Goal: Information Seeking & Learning: Learn about a topic

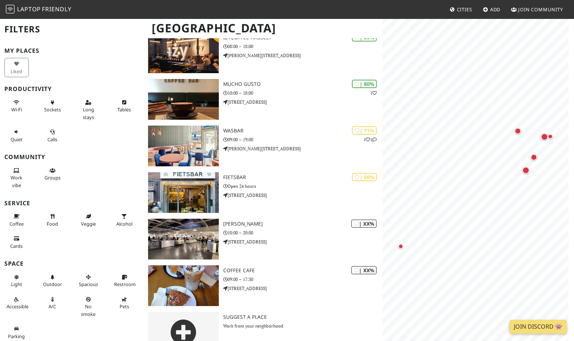
scroll to position [83, 0]
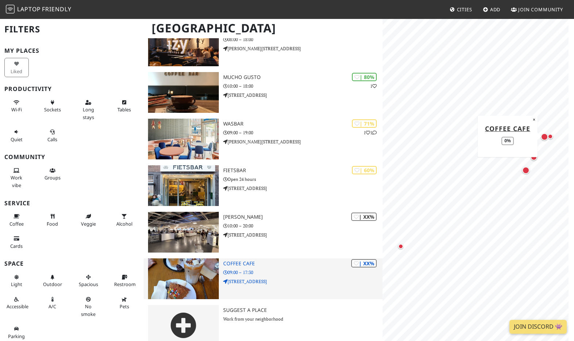
click at [247, 261] on h3 "Coffee Cafe" at bounding box center [302, 264] width 159 height 6
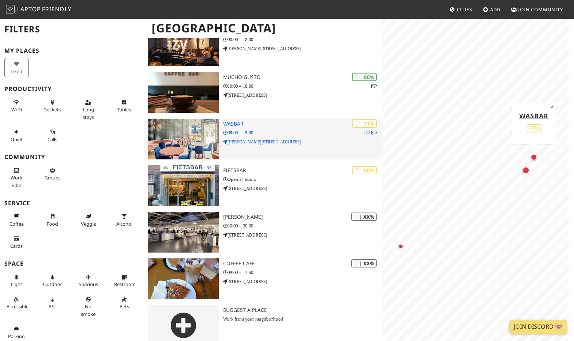
scroll to position [0, 0]
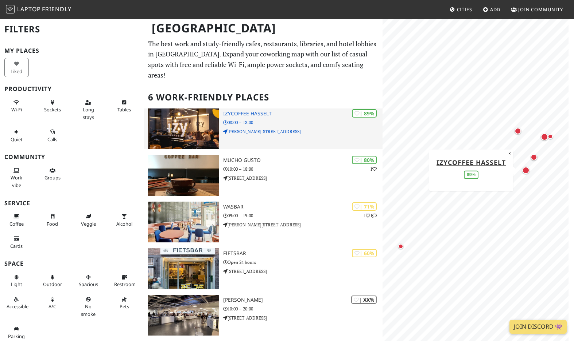
click at [241, 111] on h3 "IzyCoffee Hasselt" at bounding box center [302, 114] width 159 height 6
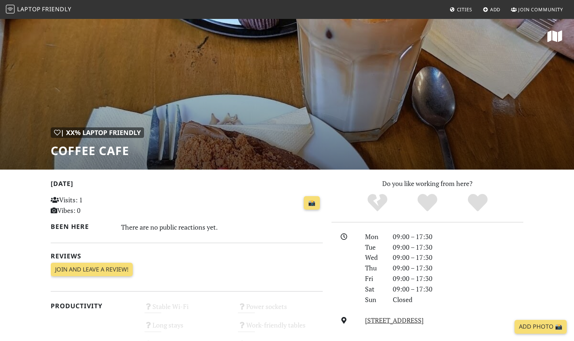
scroll to position [1, 0]
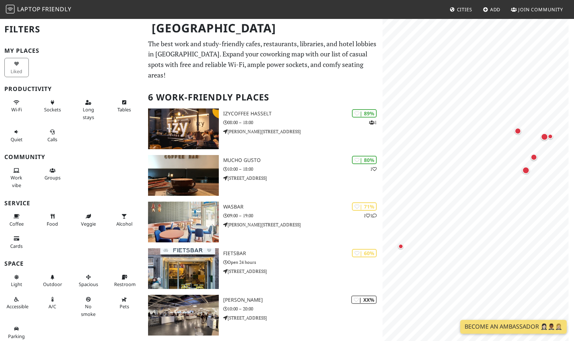
click at [459, 11] on span "Cities" at bounding box center [464, 9] width 15 height 7
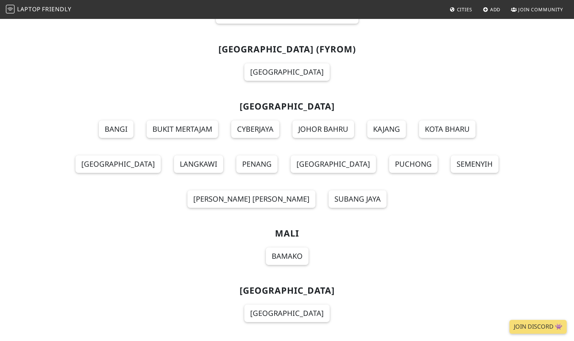
scroll to position [4881, 0]
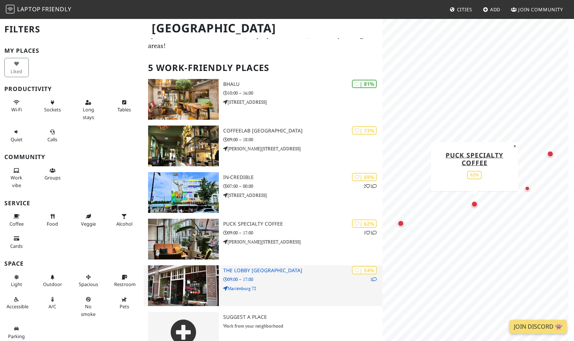
scroll to position [36, 0]
